Goal: Transaction & Acquisition: Purchase product/service

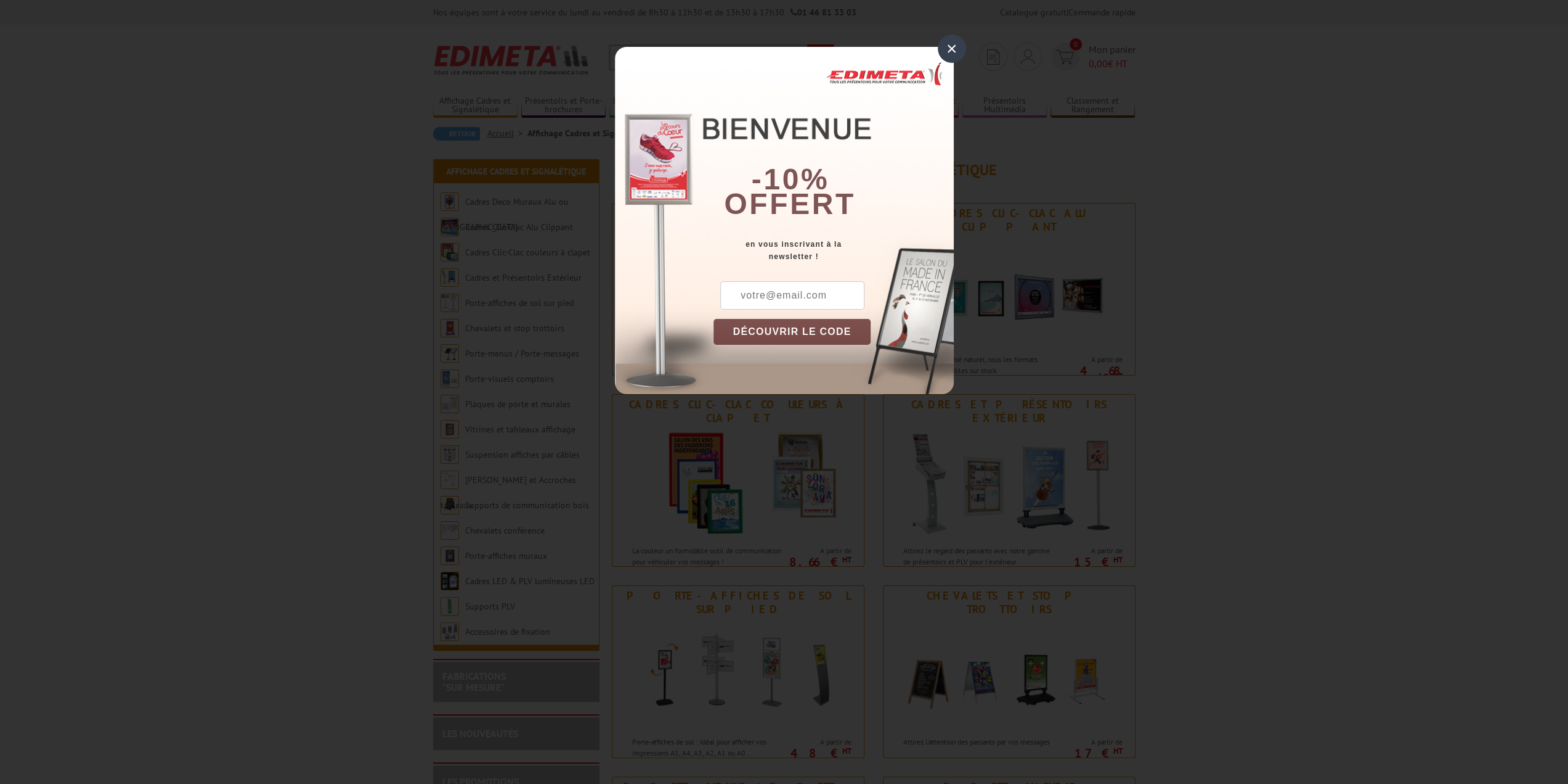
click at [957, 48] on div "×" at bounding box center [952, 48] width 28 height 28
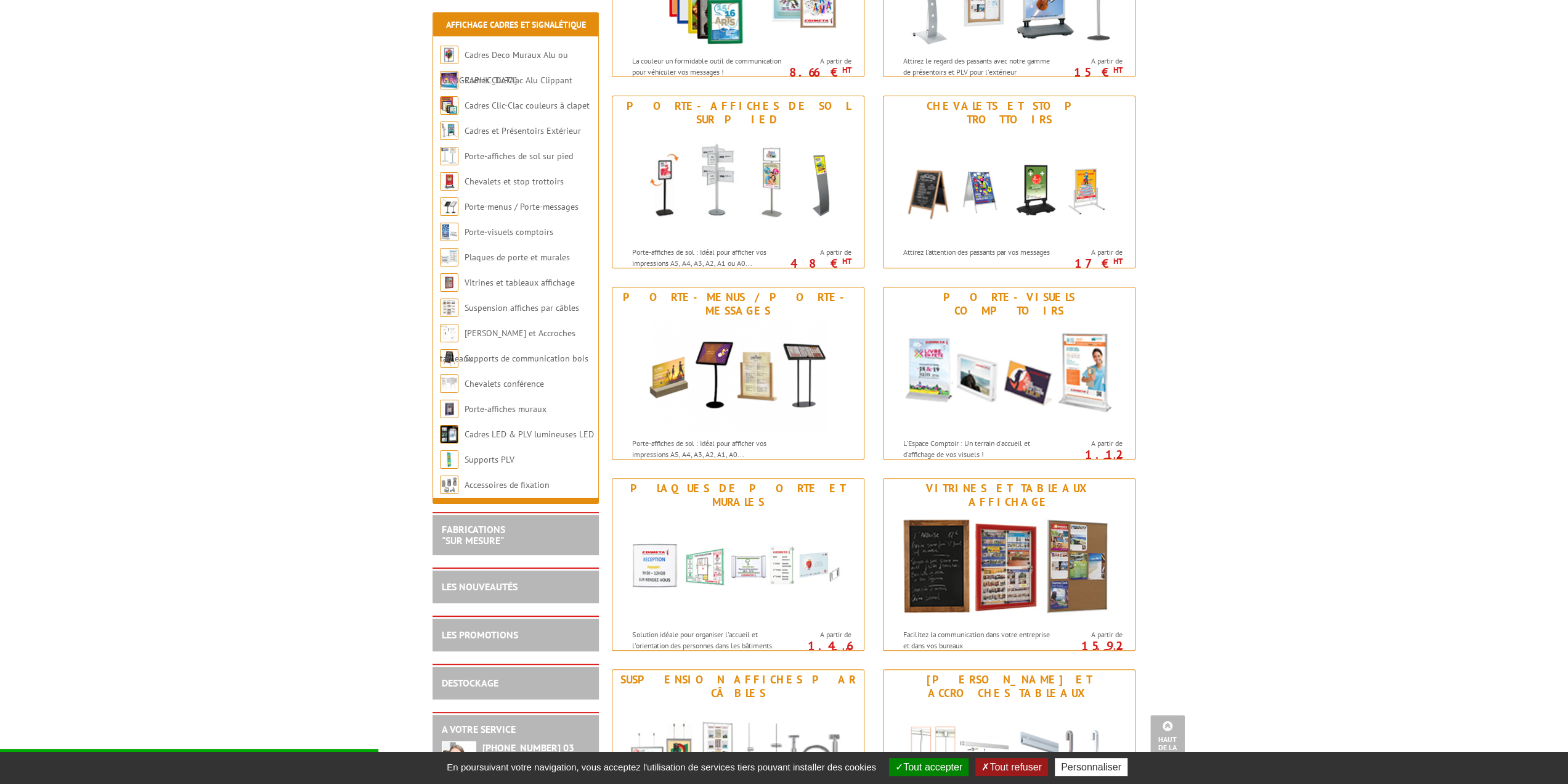
scroll to position [493, 0]
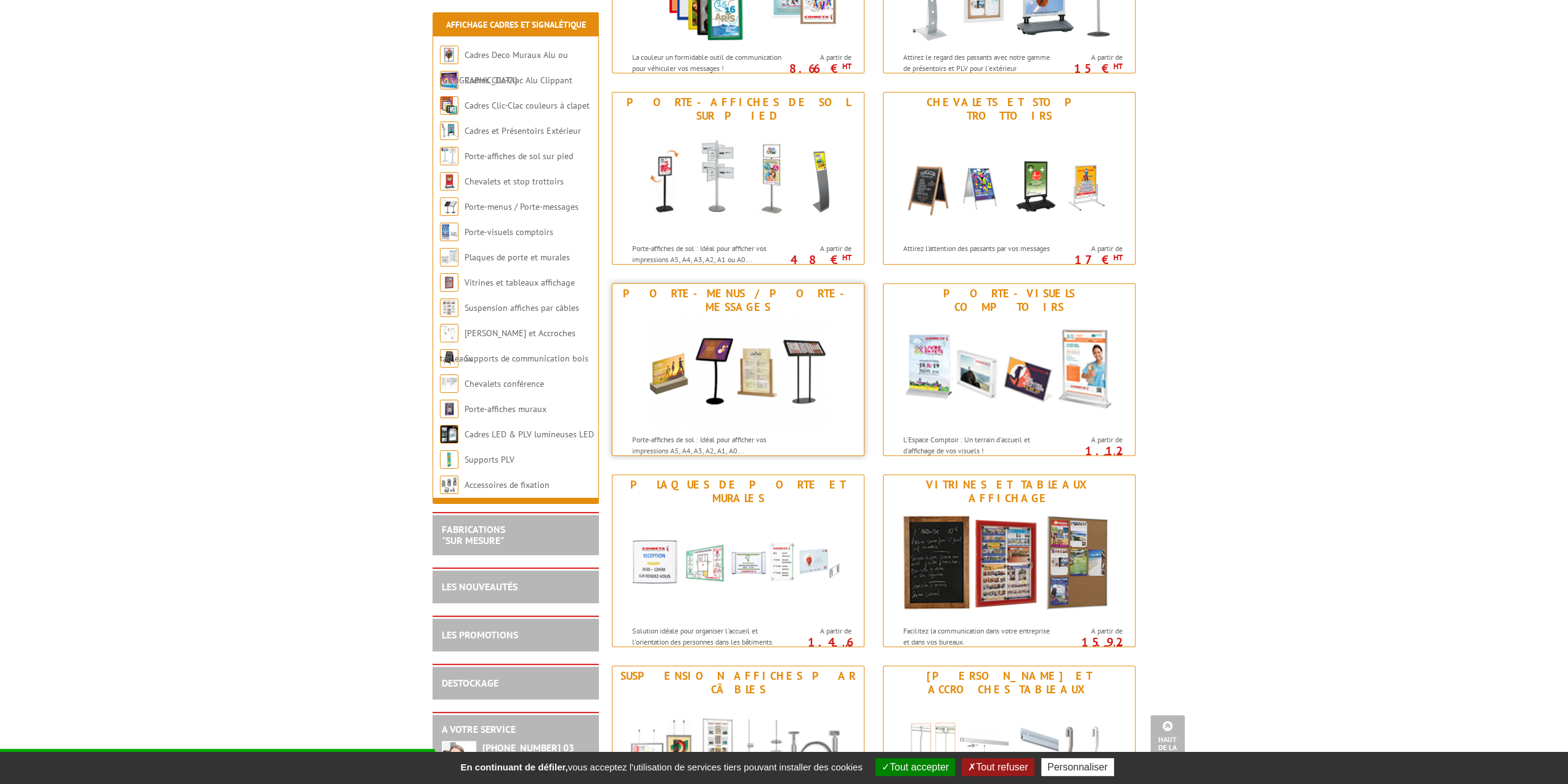
click at [662, 364] on img at bounding box center [737, 372] width 178 height 111
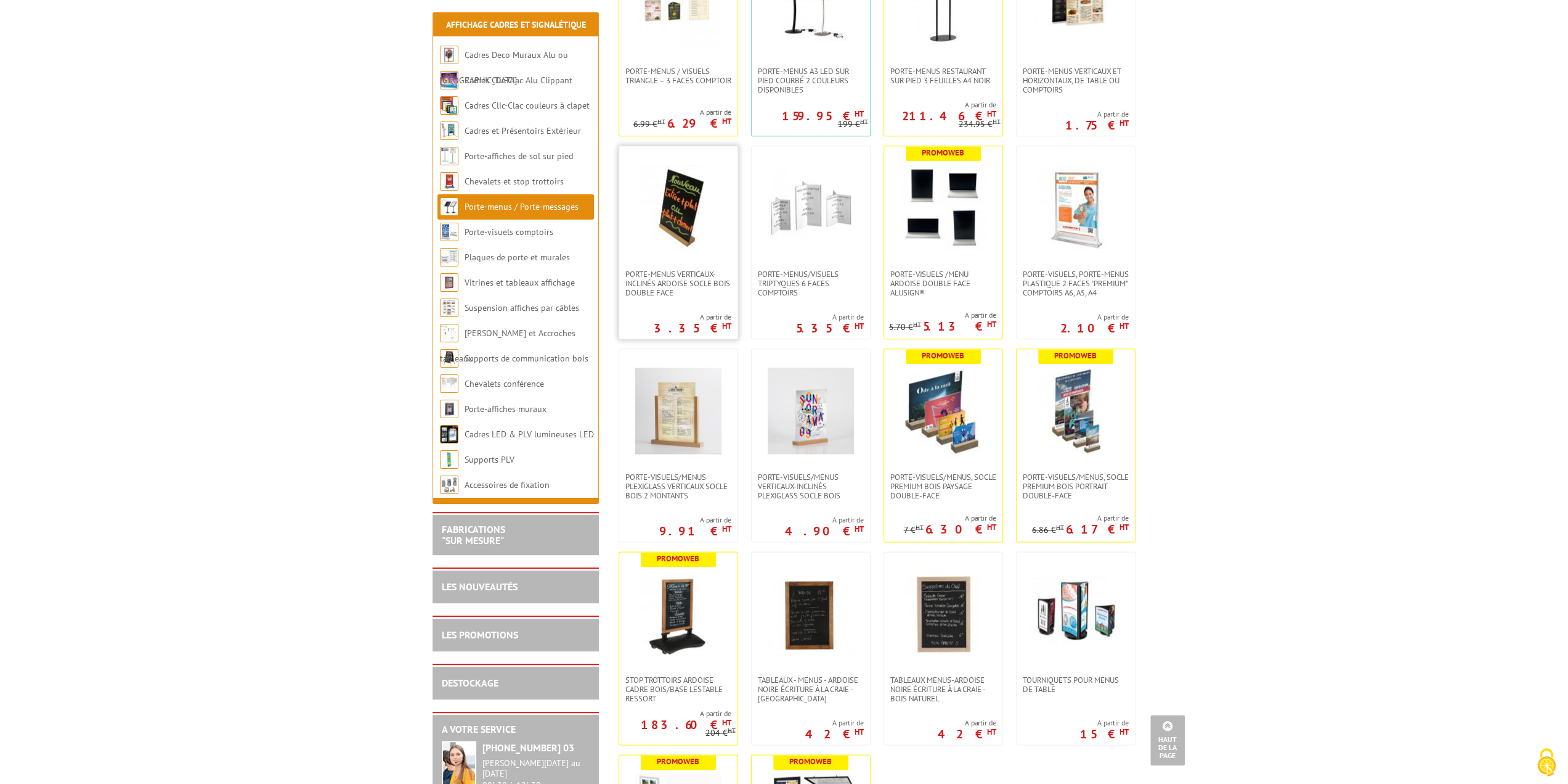
scroll to position [1357, 0]
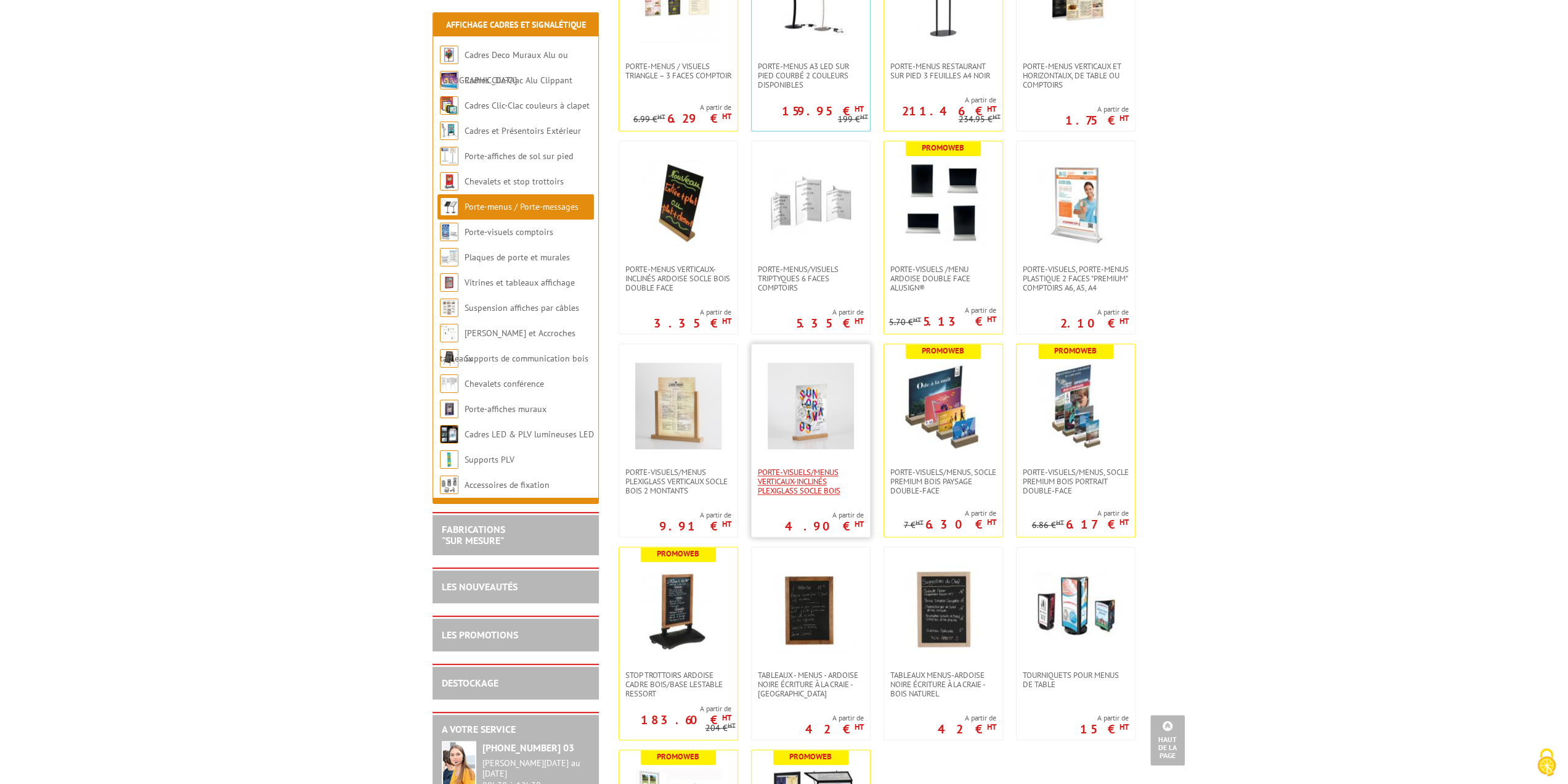
click at [808, 489] on span "Porte-Visuels/Menus verticaux-inclinés plexiglass socle bois" at bounding box center [811, 481] width 106 height 28
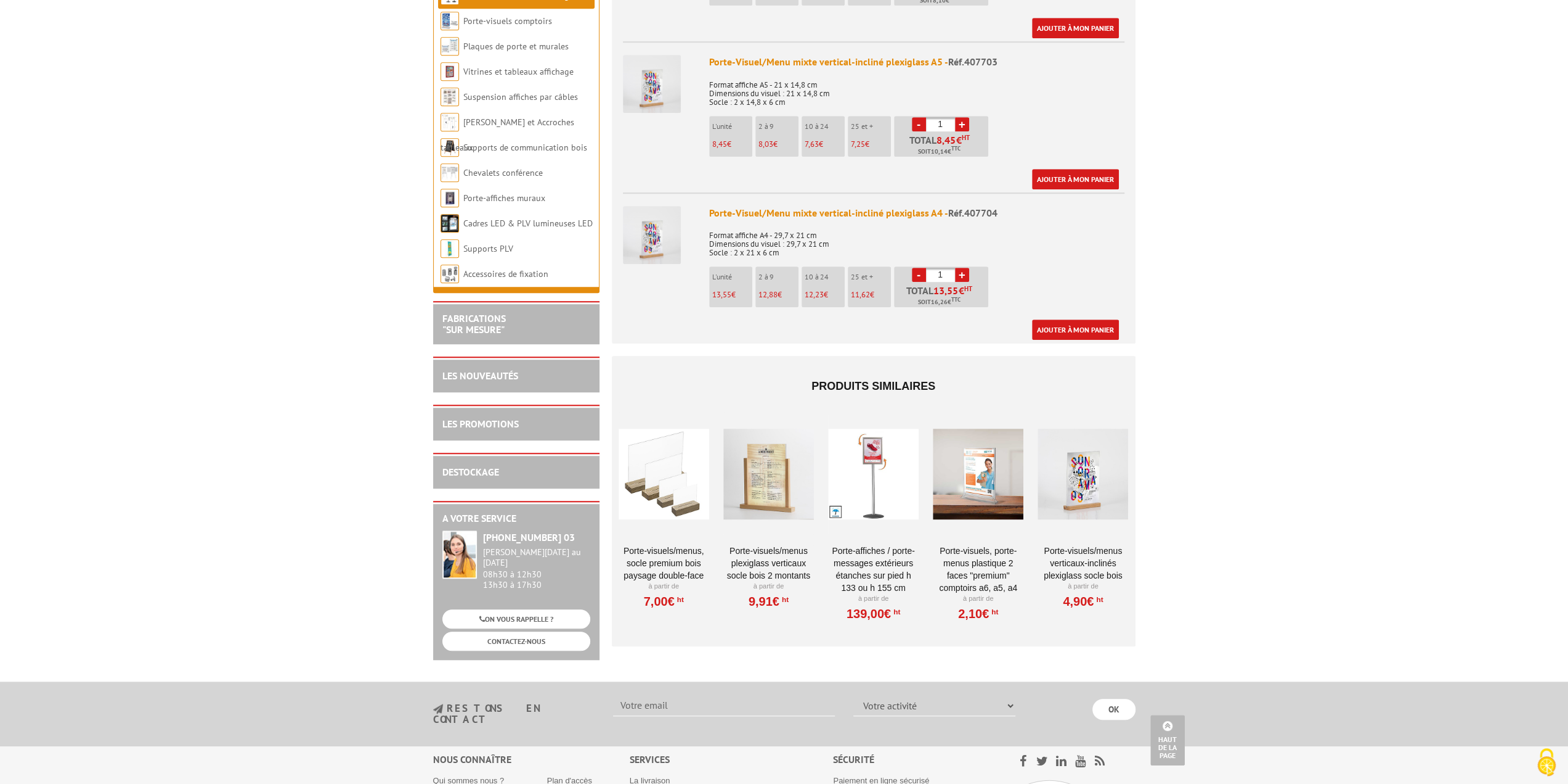
scroll to position [802, 0]
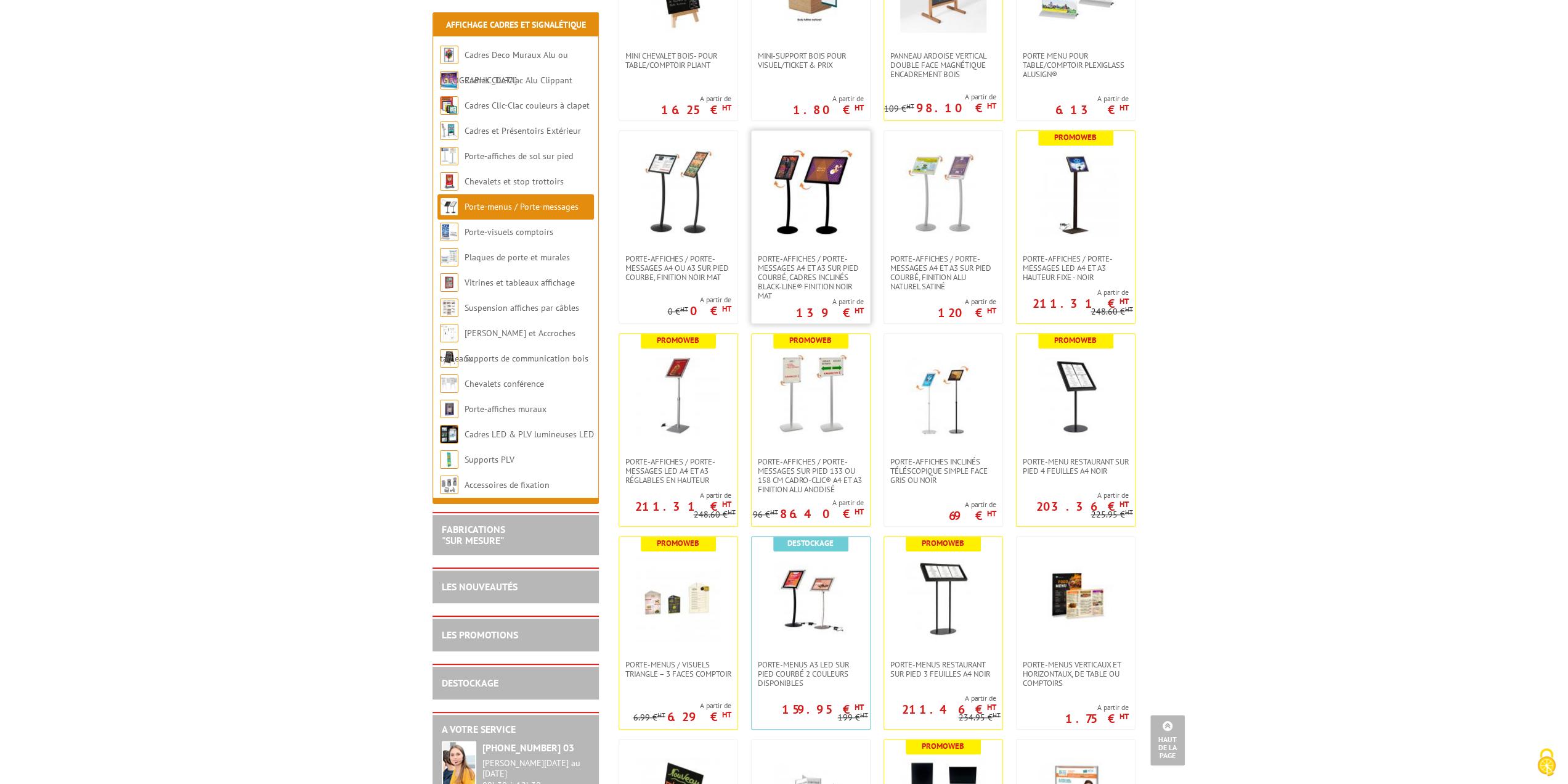
scroll to position [616, 0]
